Goal: Task Accomplishment & Management: Complete application form

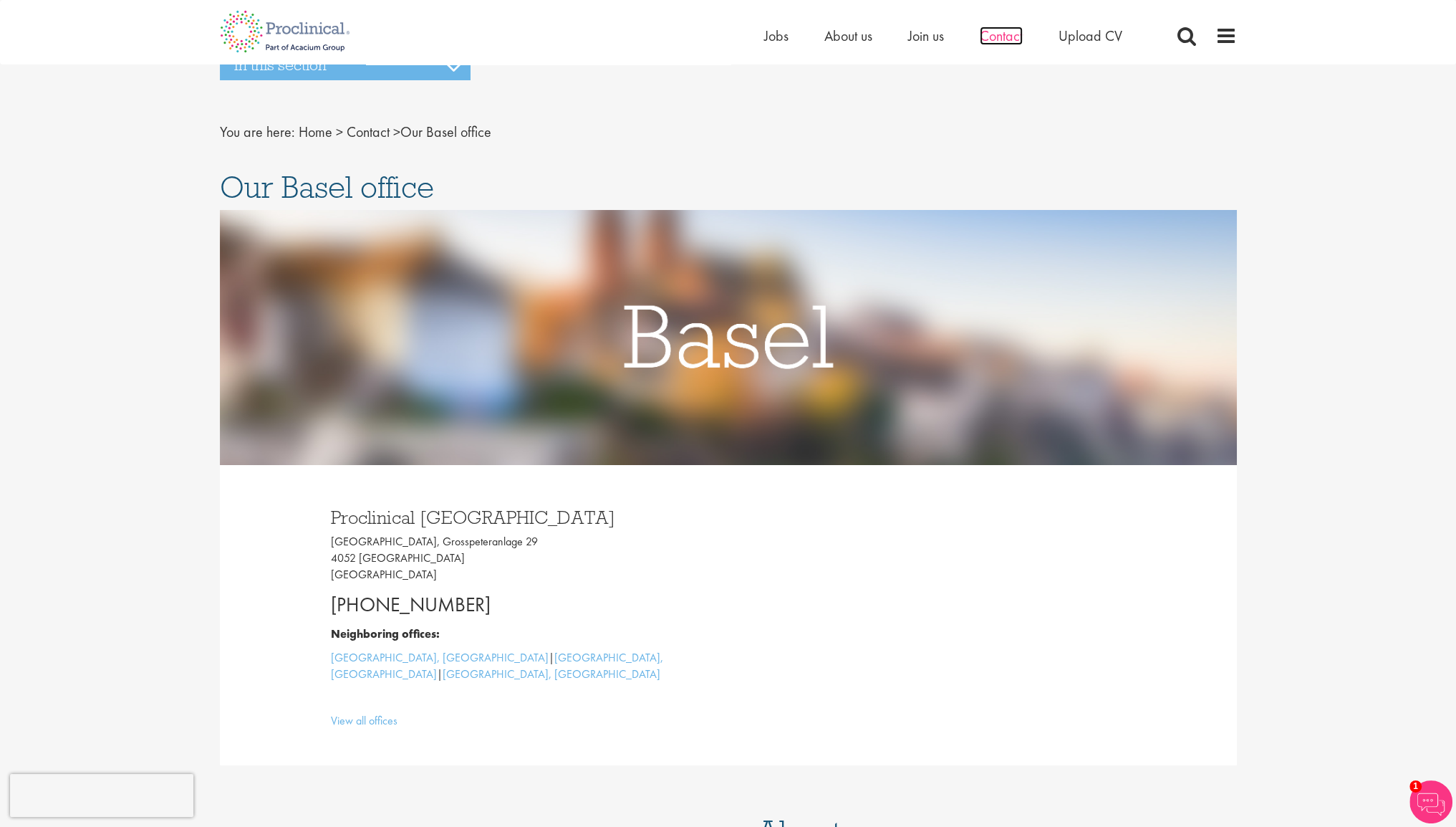
click at [997, 43] on span "Contact" at bounding box center [1001, 36] width 43 height 19
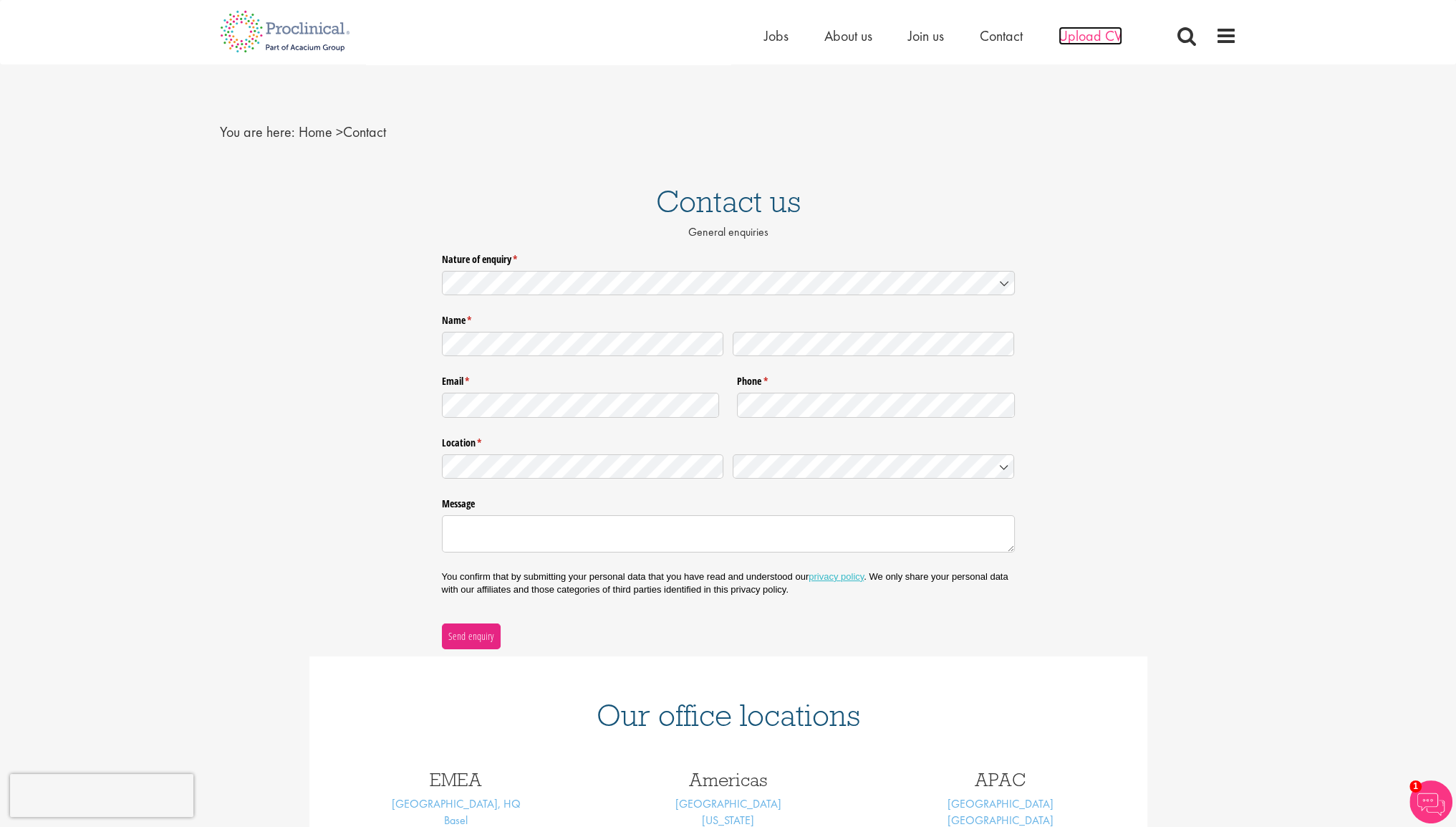
click at [1100, 29] on span "Upload CV" at bounding box center [1090, 36] width 63 height 19
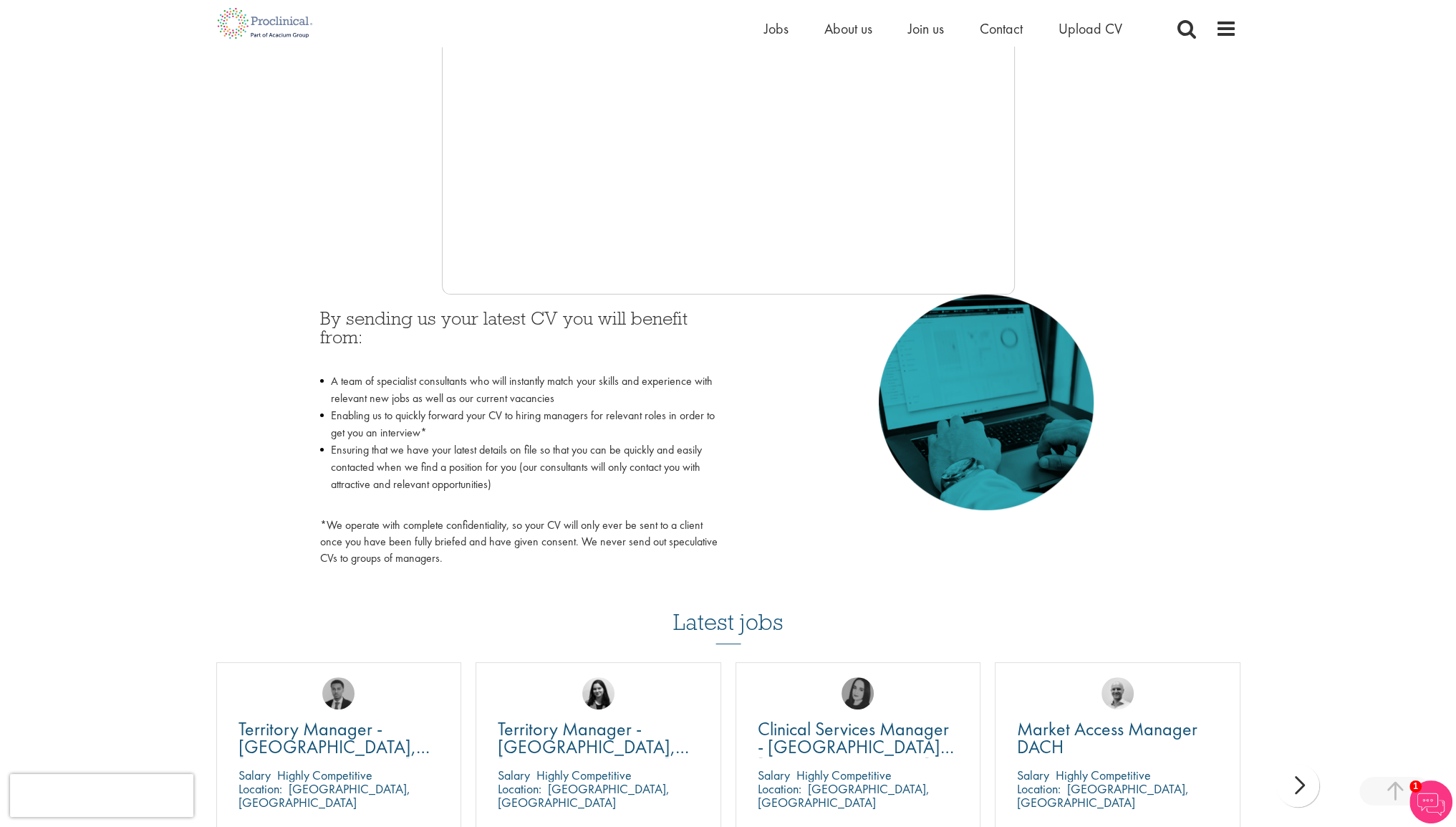
scroll to position [430, 0]
click at [1060, 233] on div at bounding box center [728, 79] width 1017 height 430
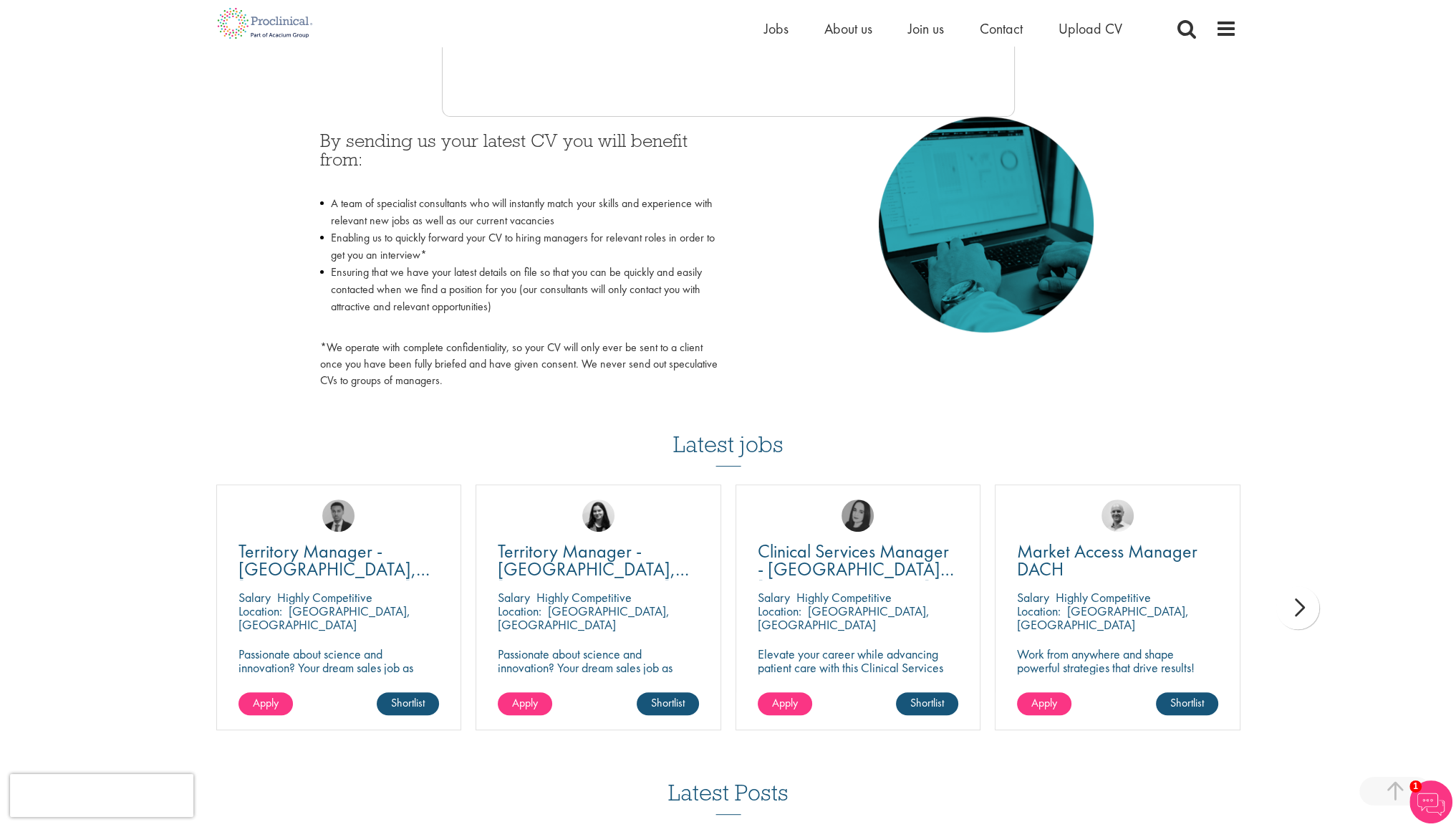
scroll to position [716, 0]
